Goal: Use online tool/utility: Use online tool/utility

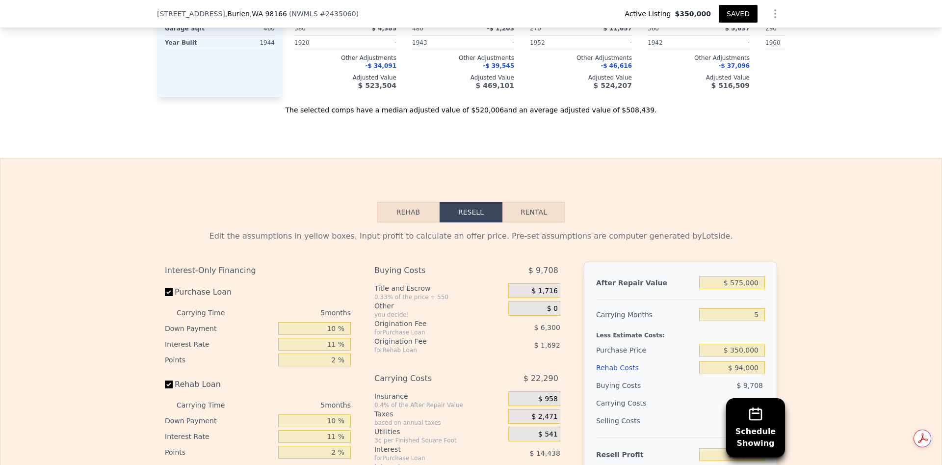
scroll to position [1322, 0]
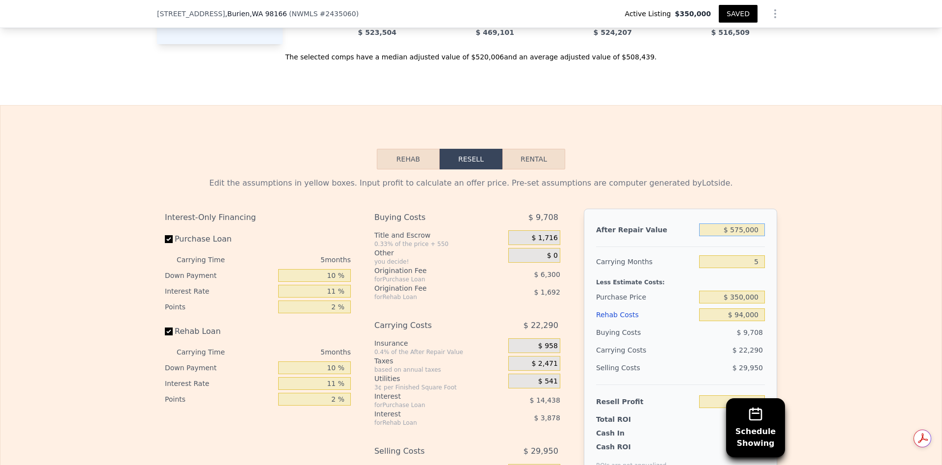
click at [738, 236] on input "$ 575,000" at bounding box center [732, 229] width 66 height 13
click at [757, 268] on input "5" at bounding box center [732, 261] width 66 height 13
type input "6"
type input "$ 64,594"
type input "6"
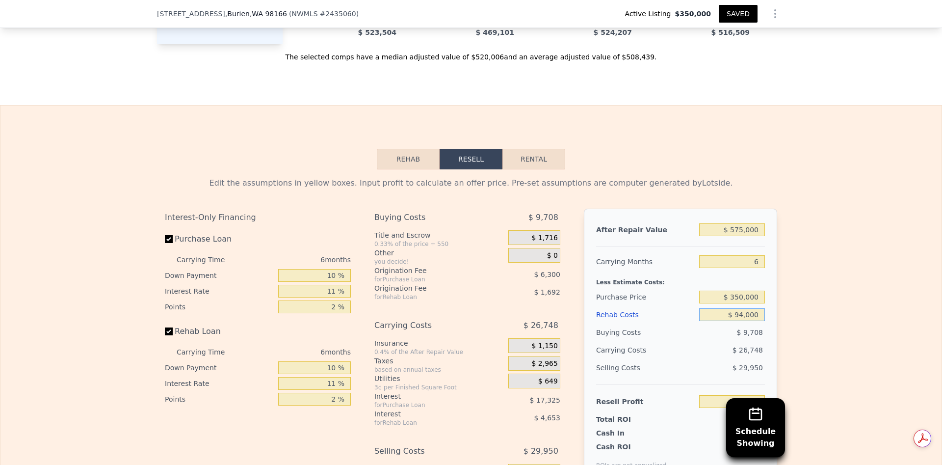
click at [747, 321] on input "$ 94,000" at bounding box center [732, 314] width 66 height 13
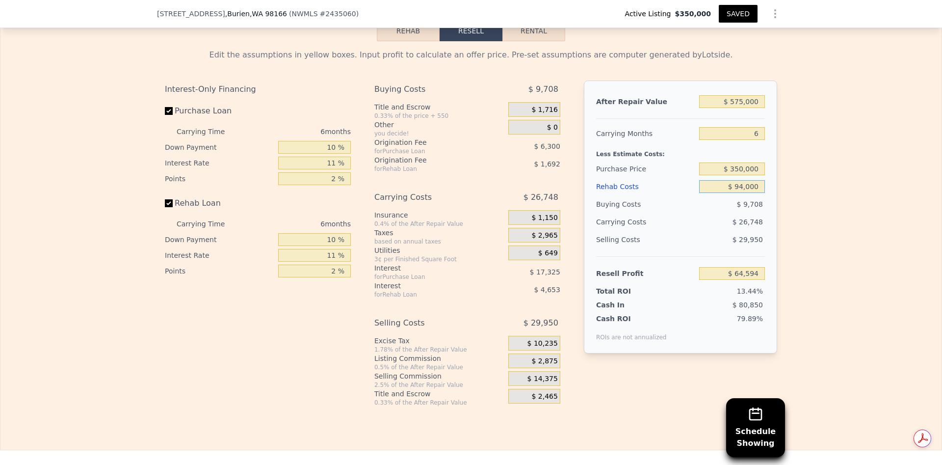
scroll to position [1469, 0]
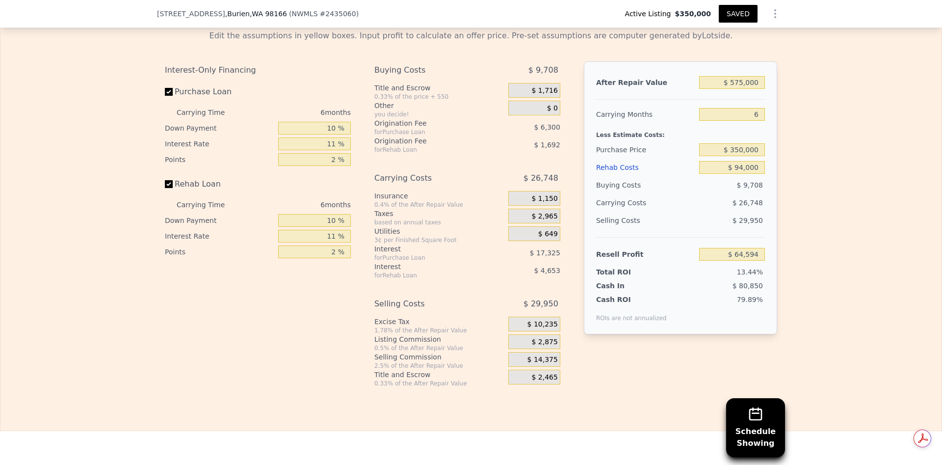
click at [543, 347] on span "$ 2,875" at bounding box center [545, 342] width 26 height 9
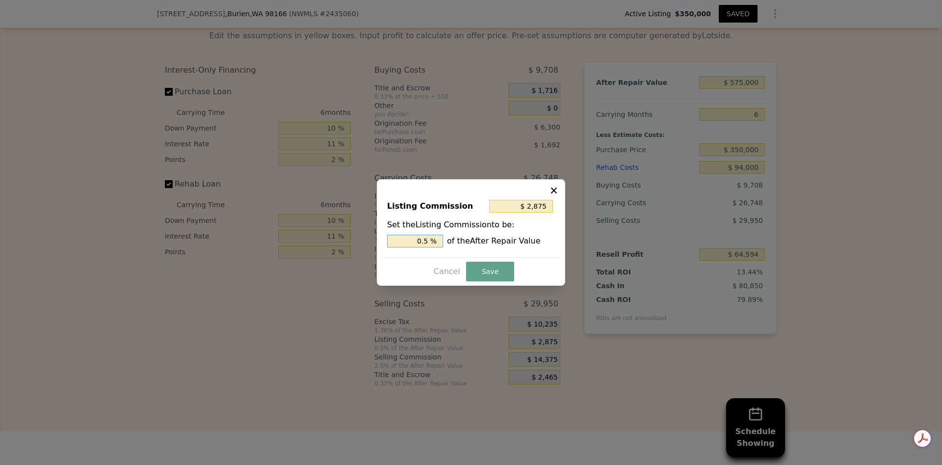
click at [432, 242] on input "0.5 %" at bounding box center [415, 241] width 56 height 13
click at [428, 240] on input "0.5 %" at bounding box center [415, 241] width 56 height 13
type input "$ 0"
type input "0 %"
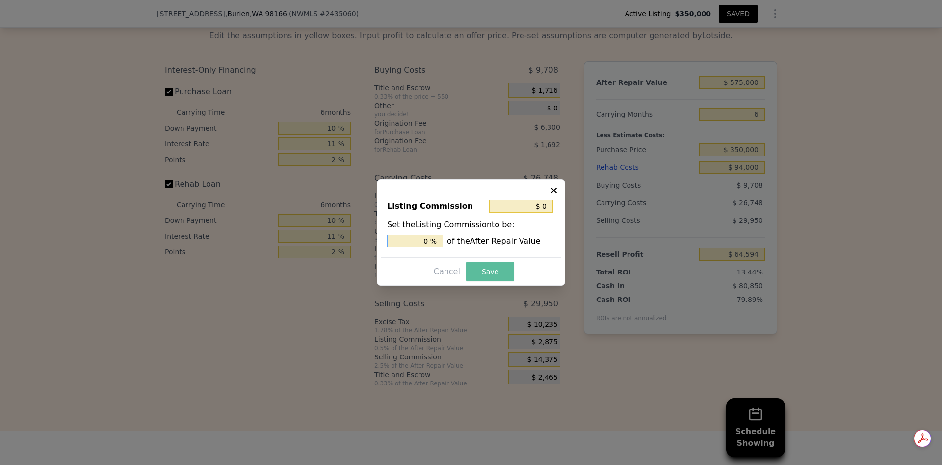
type input "0 %"
click at [488, 272] on button "Save" at bounding box center [490, 272] width 48 height 20
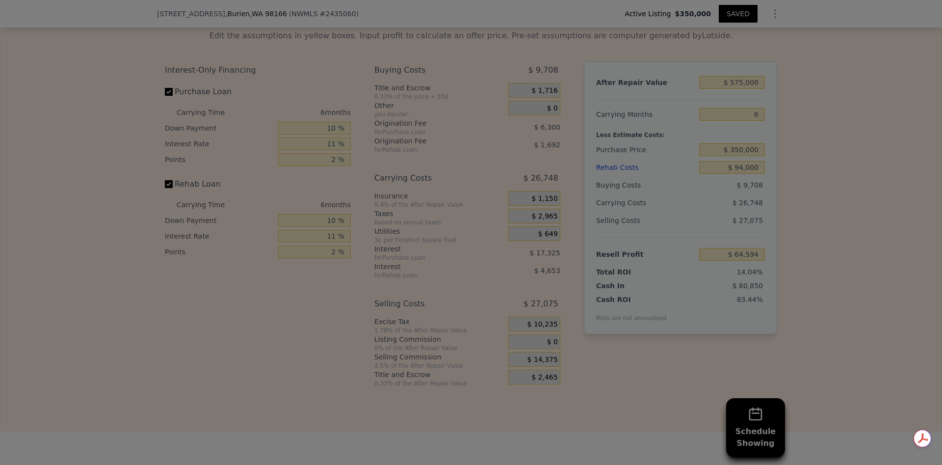
type input "$ 67,469"
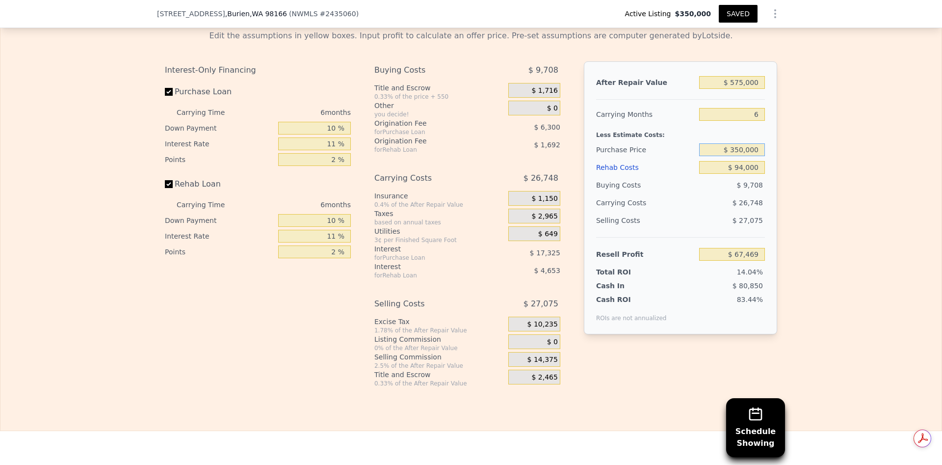
click at [740, 156] on input "$ 350,000" at bounding box center [732, 149] width 66 height 13
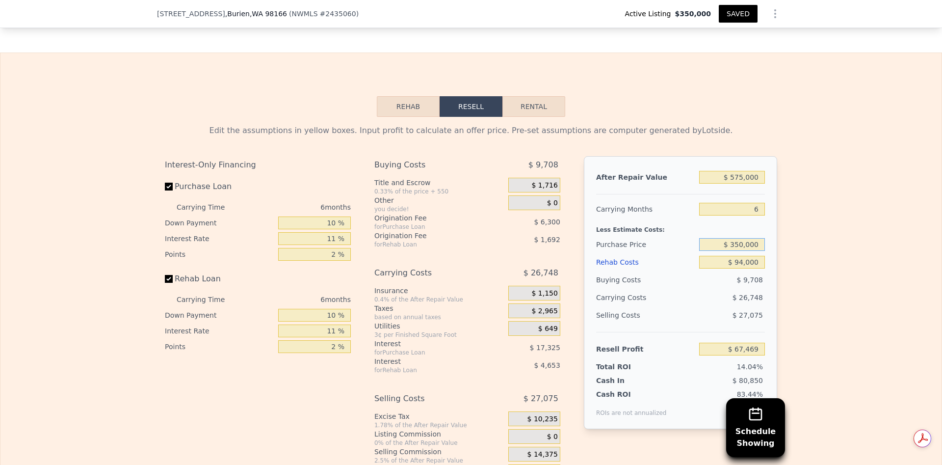
scroll to position [1395, 0]
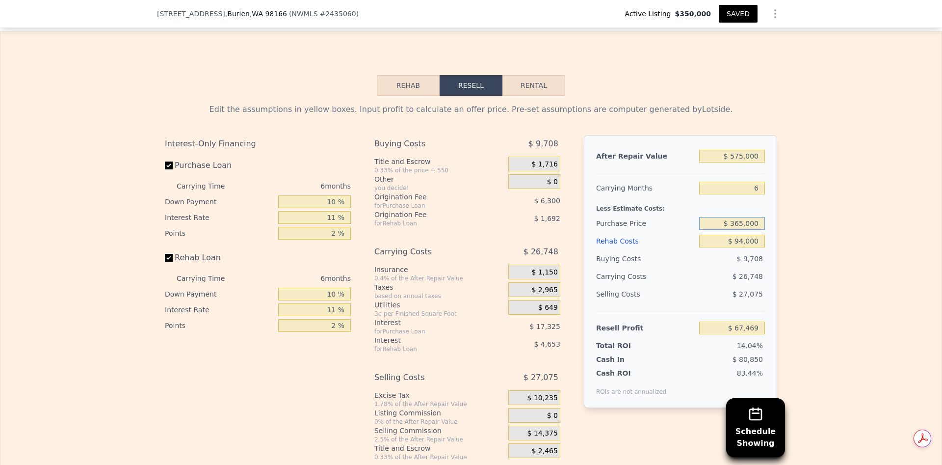
type input "$ 365,000"
click at [717, 335] on div "Resell Profit $ 67,469" at bounding box center [680, 324] width 169 height 26
type input "$ 51,412"
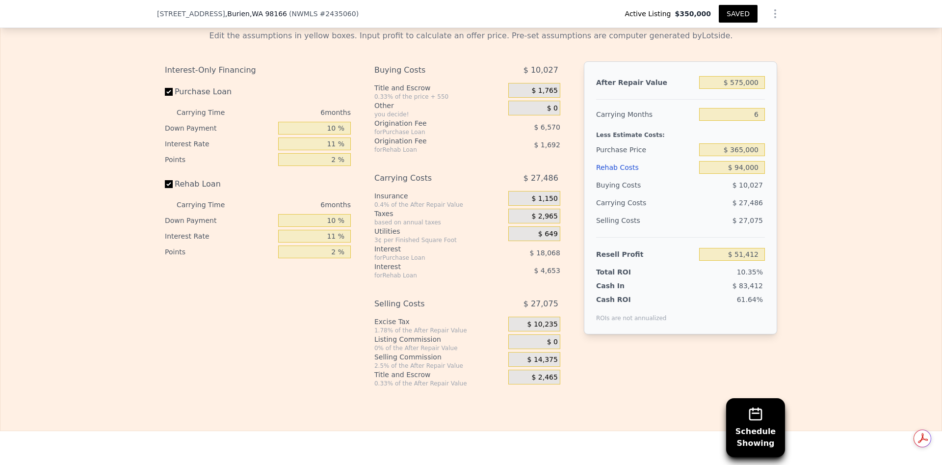
click at [399, 22] on button "Rehab" at bounding box center [408, 11] width 63 height 21
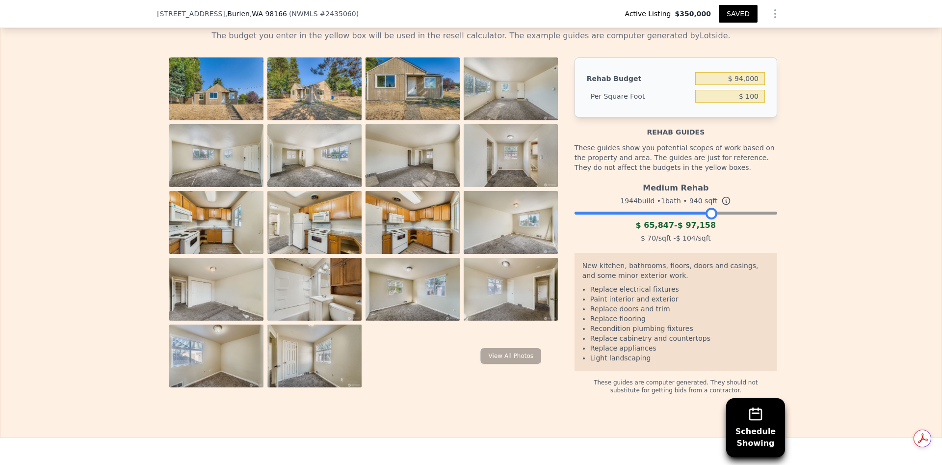
drag, startPoint x: 764, startPoint y: 236, endPoint x: 703, endPoint y: 235, distance: 60.9
click at [706, 219] on div at bounding box center [712, 214] width 12 height 12
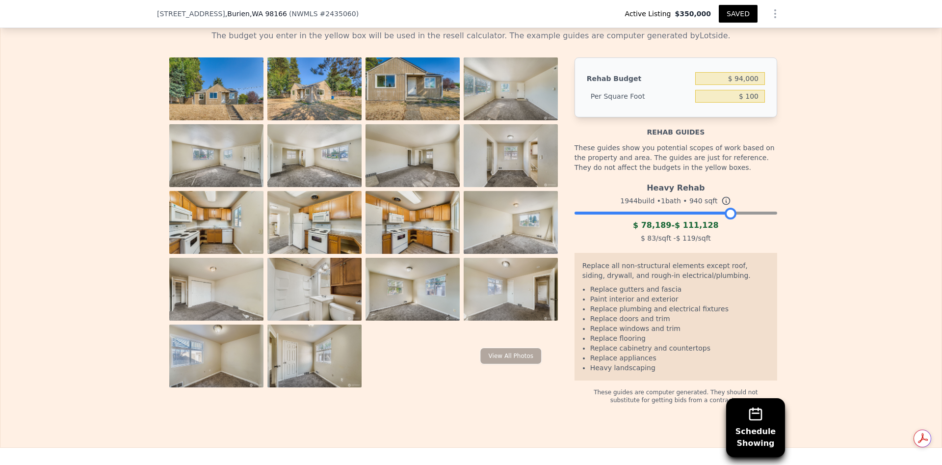
drag, startPoint x: 708, startPoint y: 236, endPoint x: 727, endPoint y: 239, distance: 18.8
click at [727, 219] on div at bounding box center [731, 214] width 12 height 12
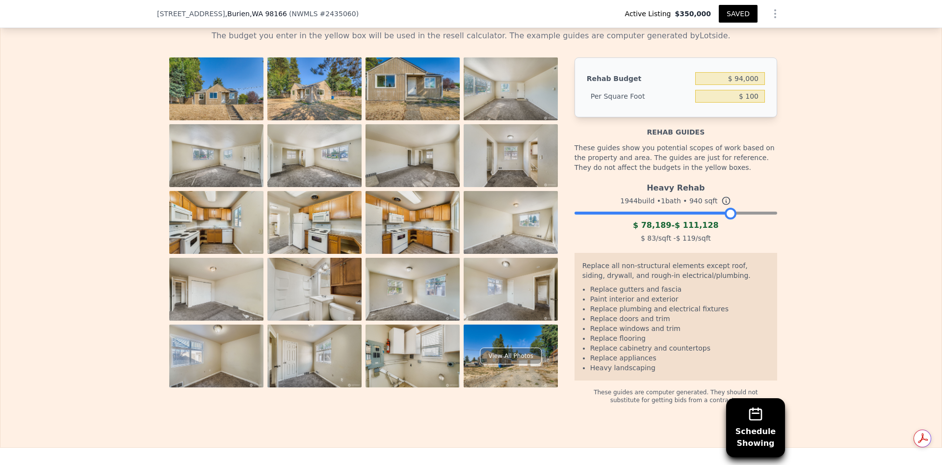
scroll to position [1248, 0]
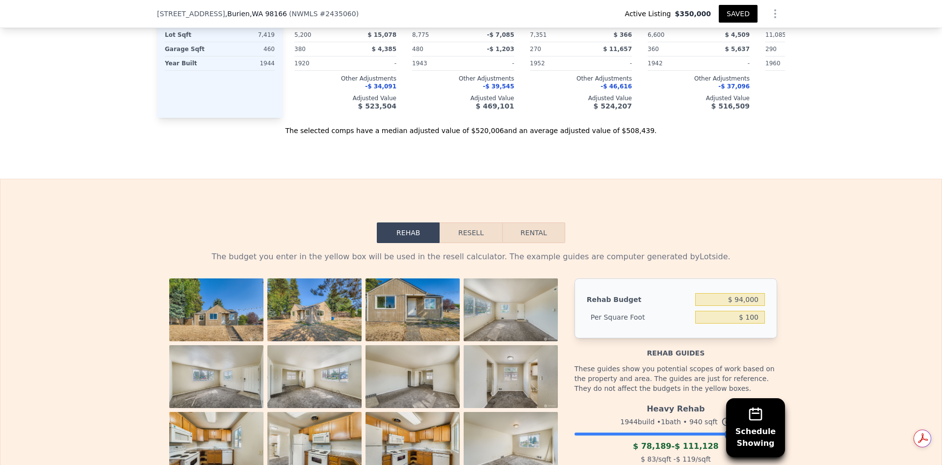
click at [474, 243] on button "Resell" at bounding box center [471, 232] width 62 height 21
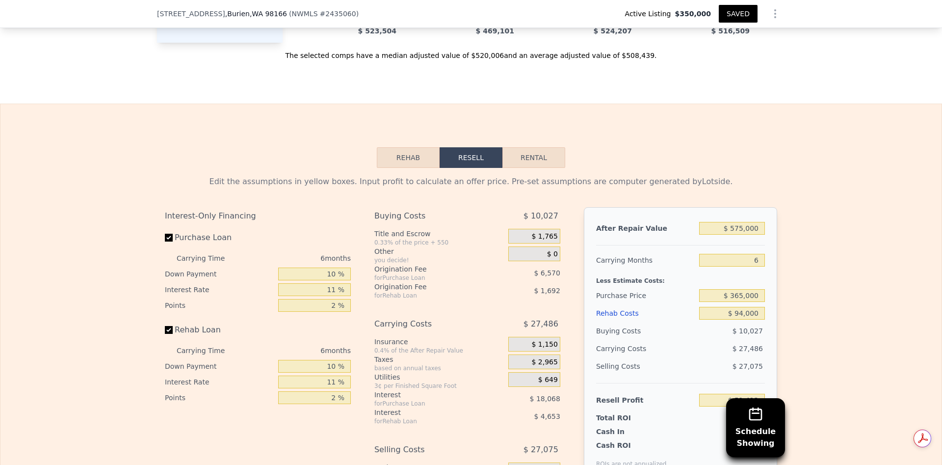
scroll to position [1395, 0]
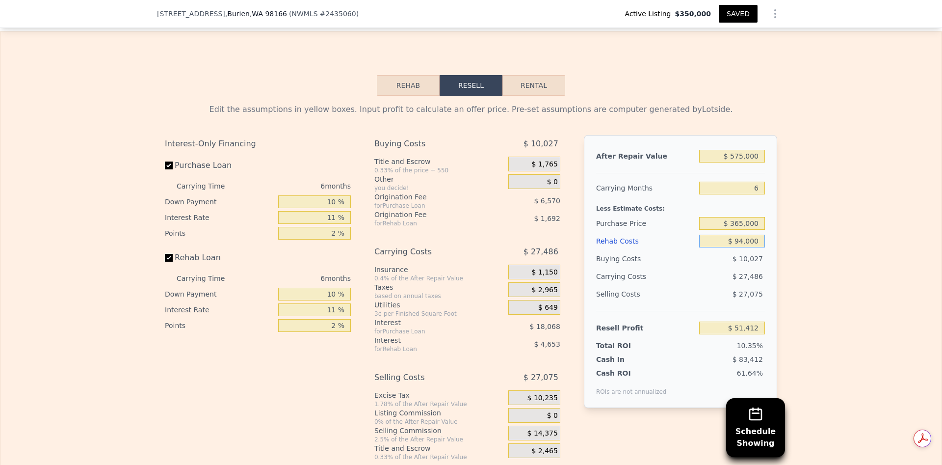
click at [740, 247] on input "$ 94,000" at bounding box center [732, 241] width 66 height 13
type input "$ 000"
type input "$ 151,760"
type input "$ 8,000"
type input "$ 143,220"
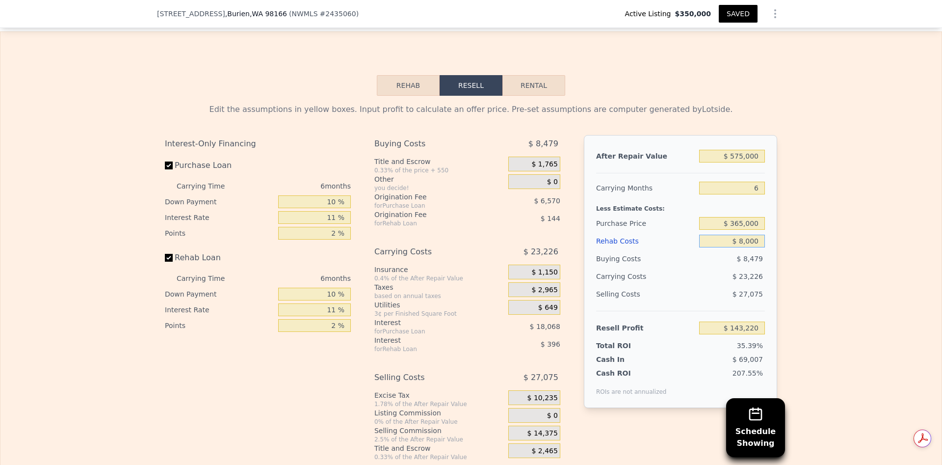
type input "$ 85,000"
type input "$ 61,024"
type input "$ 850,000"
type input "-$ 755,618"
type input "$ 8,500,000"
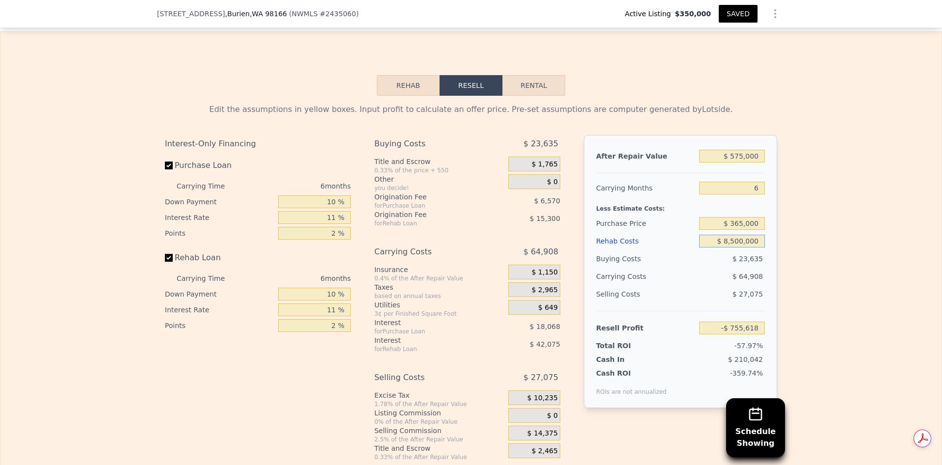
type input "-$ 8,921,990"
type input "$ 85,000,000"
type input "-$ 90,585,740"
type input "$ 8,500,000"
type input "-$ 8,921,990"
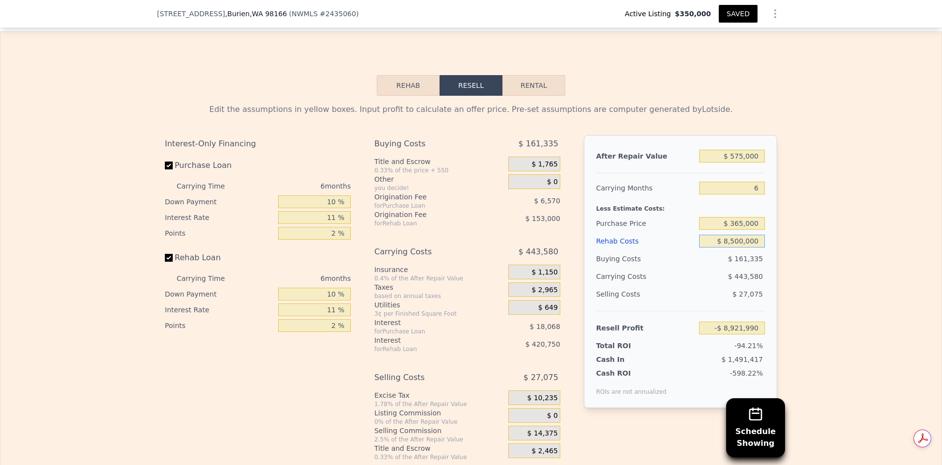
type input "$ 850,000"
type input "-$ 755,618"
type input "$ 85,000"
type input "$ 61,024"
type input "$ 85,000"
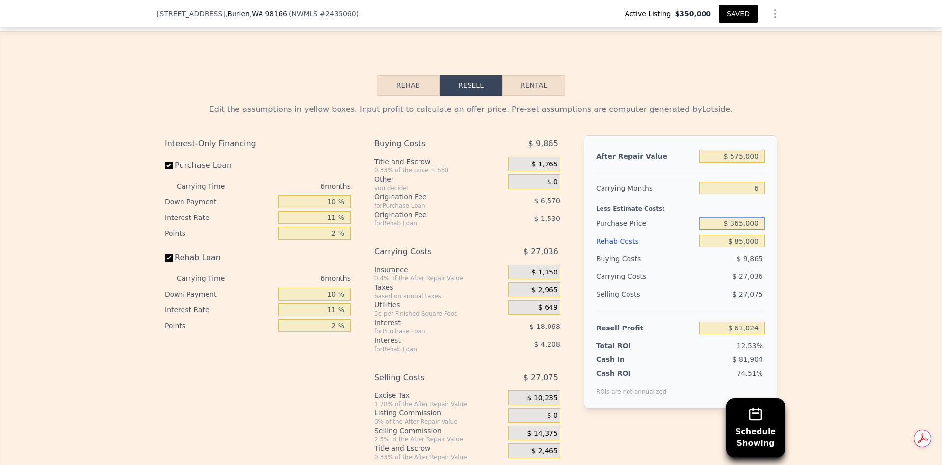
click at [745, 230] on input "$ 365,000" at bounding box center [732, 223] width 66 height 13
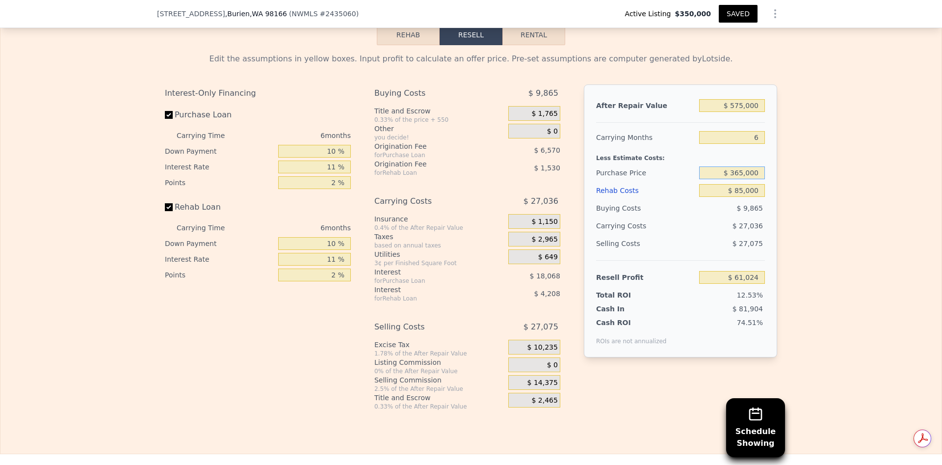
scroll to position [1469, 0]
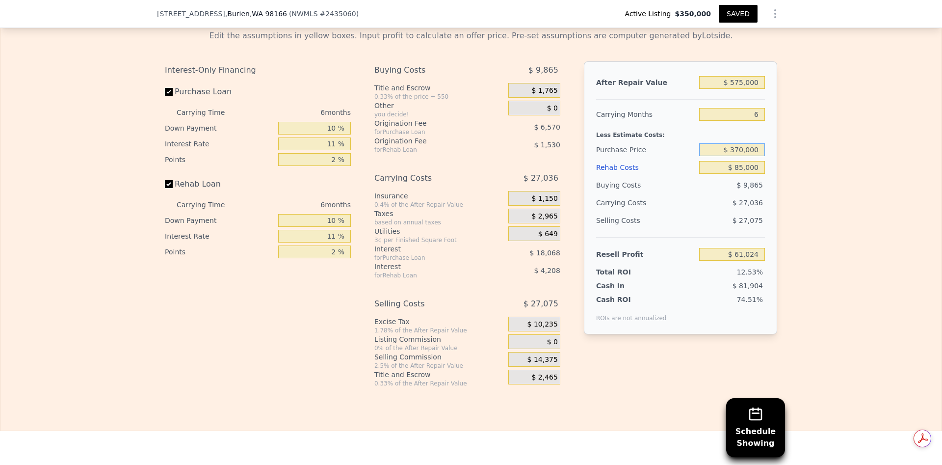
type input "$ 370,000"
click at [751, 174] on input "$ 85,000" at bounding box center [732, 167] width 66 height 13
type input "$ 55,665"
click at [756, 121] on input "6" at bounding box center [732, 114] width 66 height 13
type input "4"
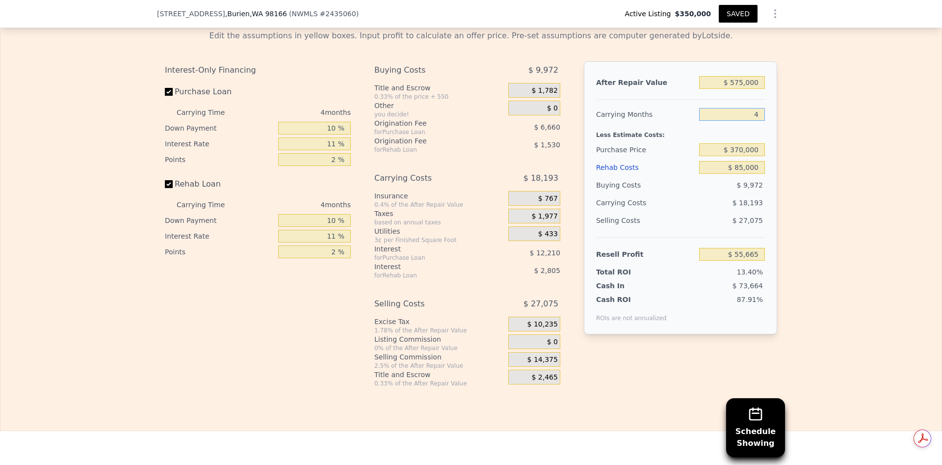
type input "$ 64,760"
type input "4"
click at [332, 134] on input "10 %" at bounding box center [314, 128] width 73 height 13
click at [334, 150] on input "11 %" at bounding box center [314, 143] width 73 height 13
type input "1 %"
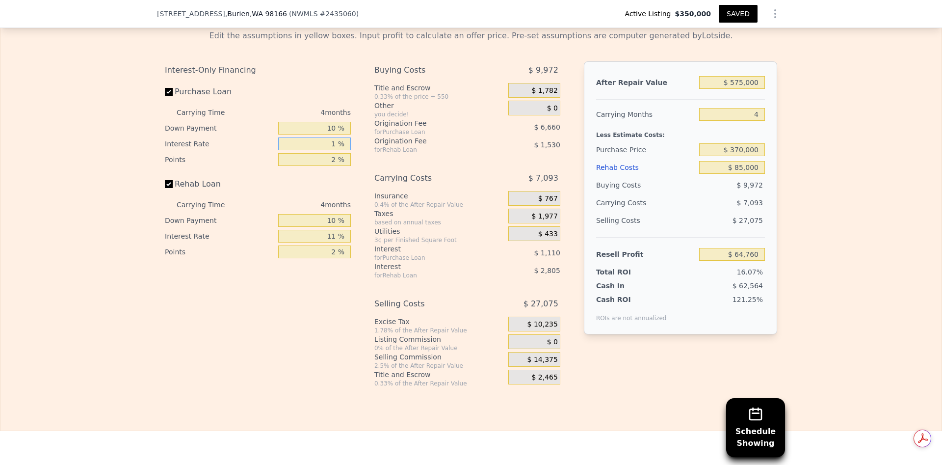
type input "$ 75,860"
type input "10 %"
type input "$ 65,872"
type input "10.5 %"
type input "$ 65,316"
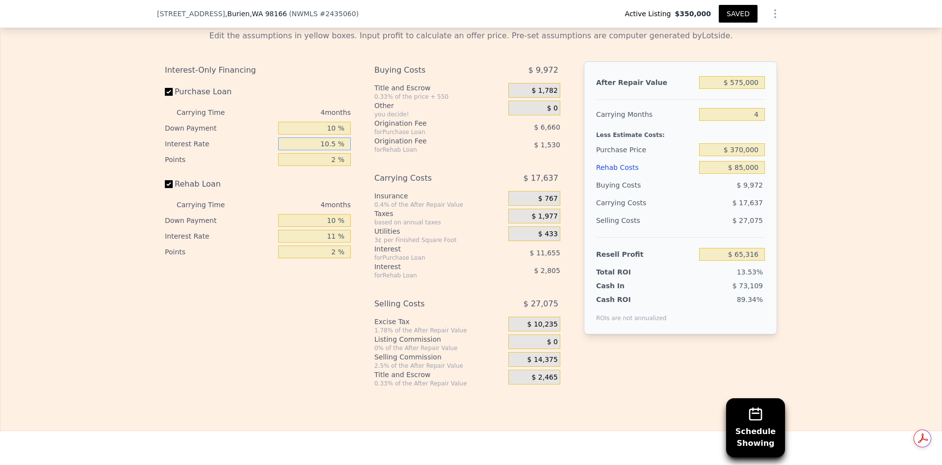
type input "10.5 %"
click at [332, 242] on input "11 %" at bounding box center [314, 236] width 73 height 13
type input "1 %"
type input "$ 67,864"
type input "10 %"
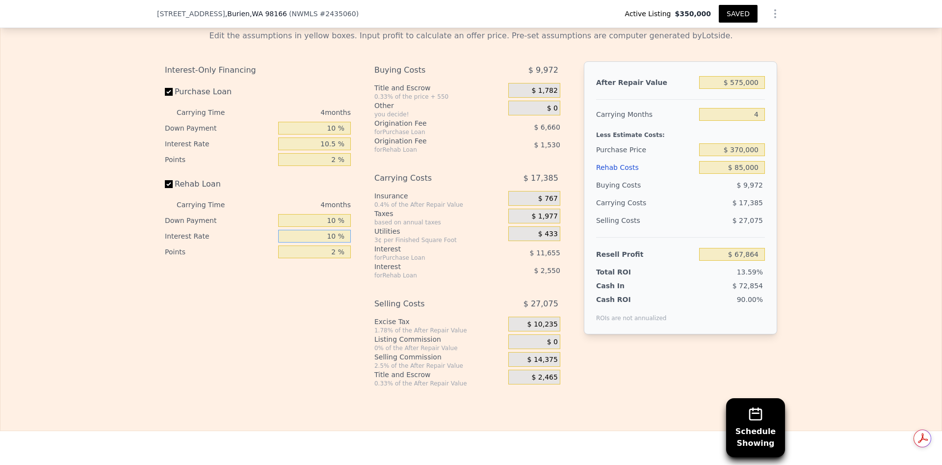
type input "$ 65,568"
type input "10.5 %"
type input "$ 65,444"
type input "10.5 %"
click at [332, 166] on input "2 %" at bounding box center [314, 159] width 73 height 13
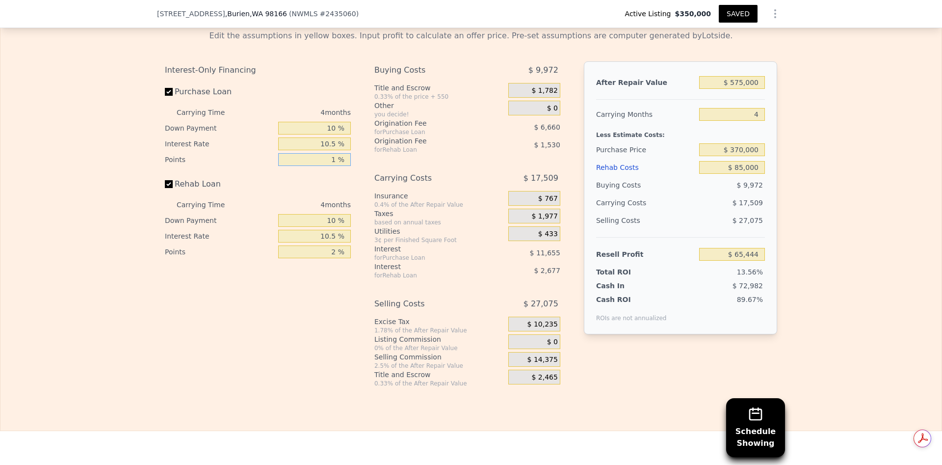
type input "1. %"
type input "$ 68,774"
type input "1.5 %"
type input "$ 67,109"
type input "1.5 %"
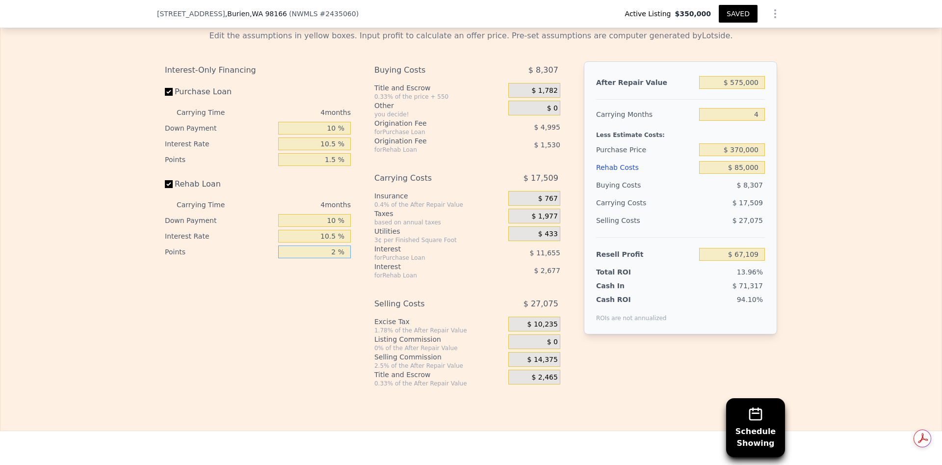
click at [331, 258] on input "2 %" at bounding box center [314, 251] width 73 height 13
type input "1 %"
type input "$ 67,874"
type input "1.5 %"
type input "$ 67,491"
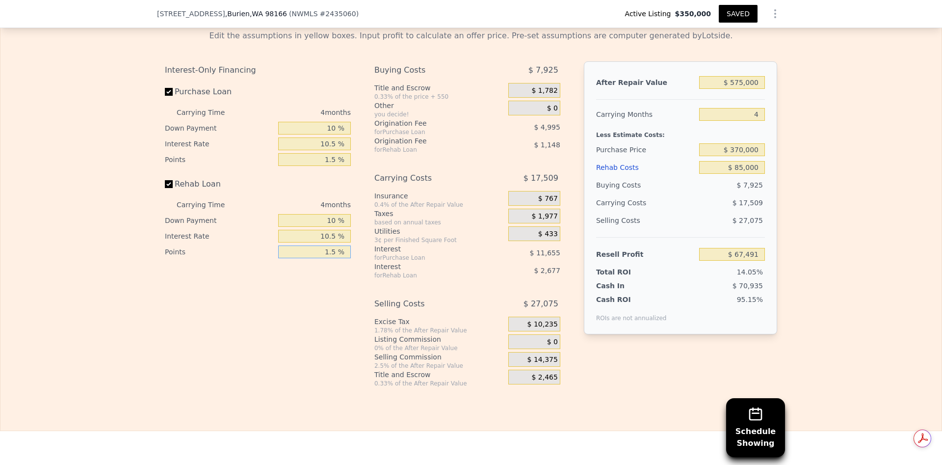
type input "1.5 %"
click at [325, 242] on input "10.5 %" at bounding box center [314, 236] width 73 height 13
click at [752, 121] on input "4" at bounding box center [732, 114] width 66 height 13
type input "6"
type input "$ 58,738"
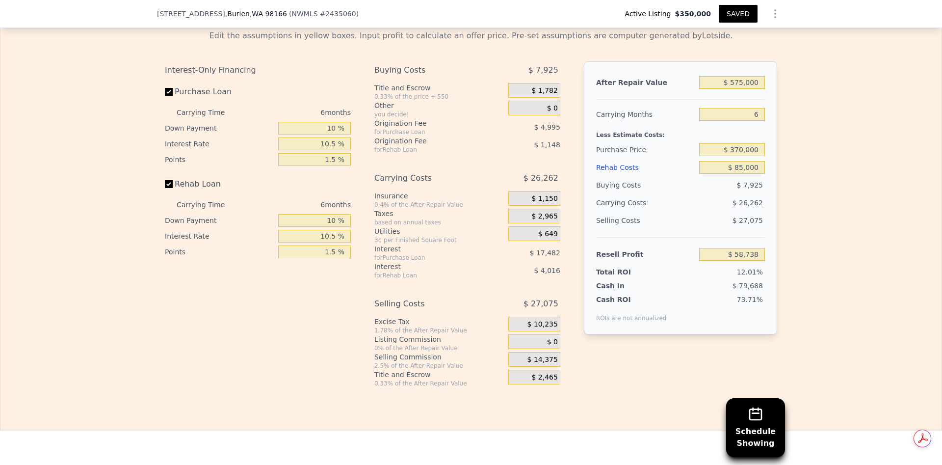
click at [570, 217] on div "Interest-Only Financing Purchase Loan Carrying Time 6 months Down Payment 10 % …" at bounding box center [471, 224] width 613 height 326
click at [741, 156] on input "$ 370,000" at bounding box center [732, 149] width 66 height 13
click at [744, 174] on input "$ 85,000" at bounding box center [732, 167] width 66 height 13
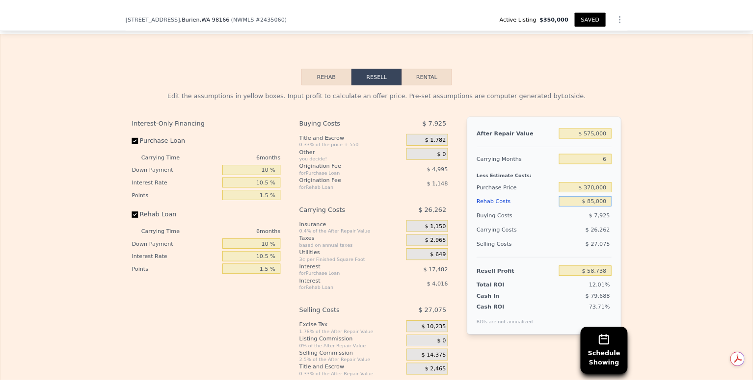
scroll to position [0, 3]
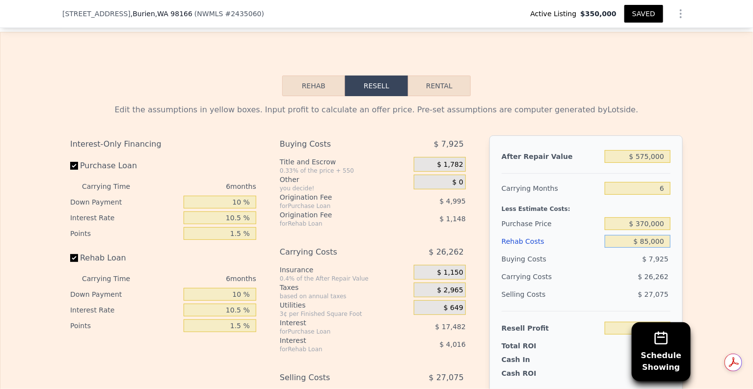
type input "5"
type input "$ 94,000"
type input "$ 69,052"
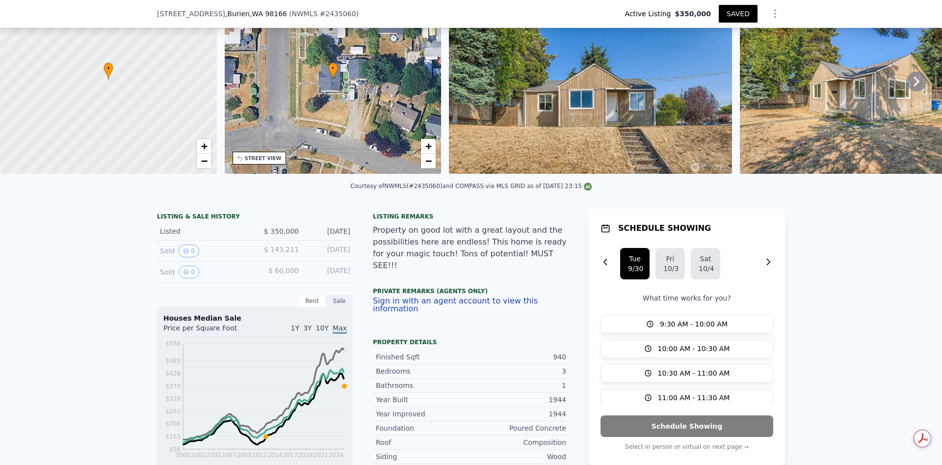
scroll to position [3, 0]
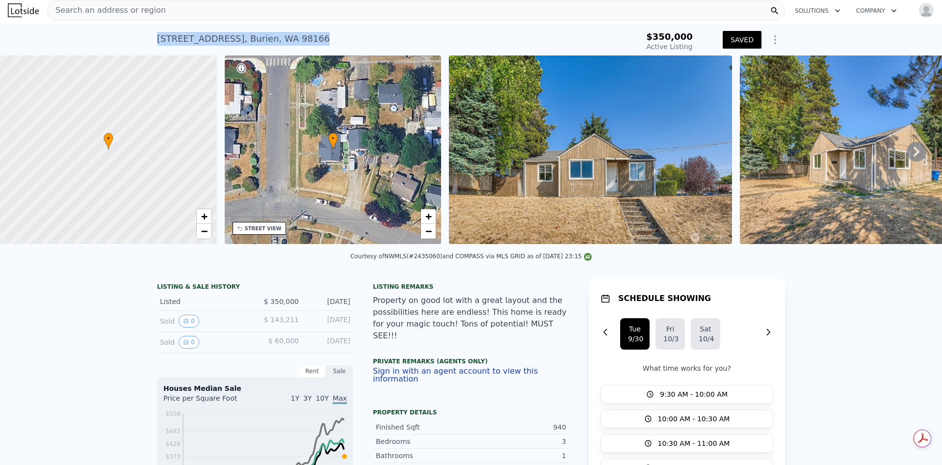
drag, startPoint x: 151, startPoint y: 37, endPoint x: 298, endPoint y: 42, distance: 147.8
click at [298, 42] on div "13610 8th Ave SW , Burien , WA 98166 Active at $350k $350,000 Active Listing SA…" at bounding box center [471, 39] width 942 height 31
copy div "13610 8th Ave SW , Burien , WA 98166"
